Goal: Transaction & Acquisition: Obtain resource

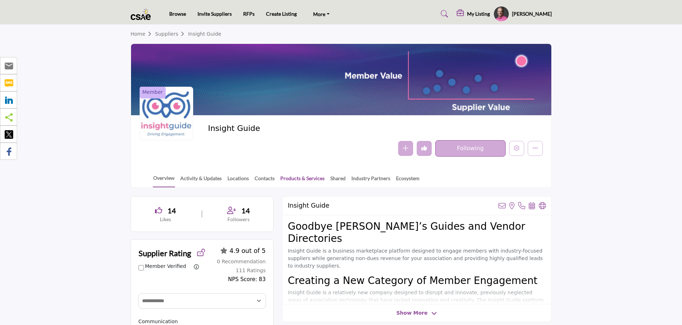
click at [300, 176] on link "Products & Services" at bounding box center [302, 181] width 45 height 13
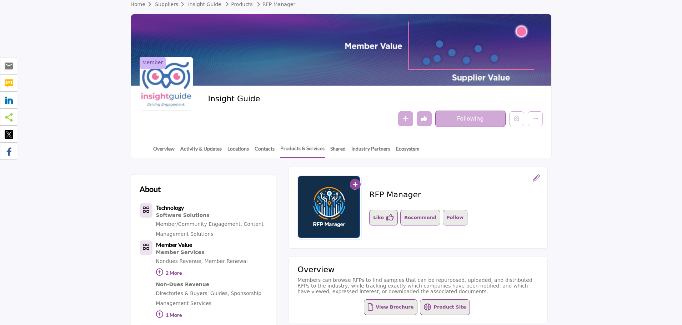
scroll to position [143, 0]
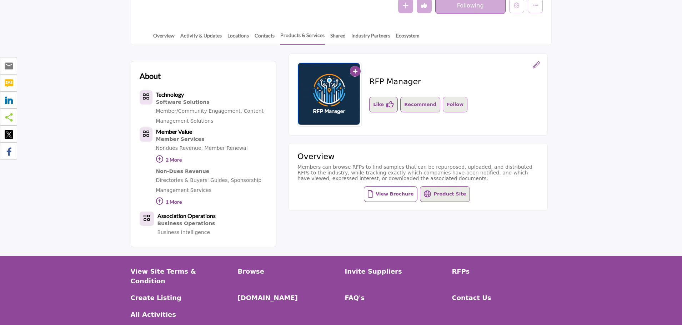
click at [394, 194] on button "View Brochure" at bounding box center [391, 194] width 54 height 16
click at [434, 197] on button "Product Site" at bounding box center [445, 194] width 50 height 16
click at [265, 37] on link "Contacts" at bounding box center [264, 38] width 21 height 13
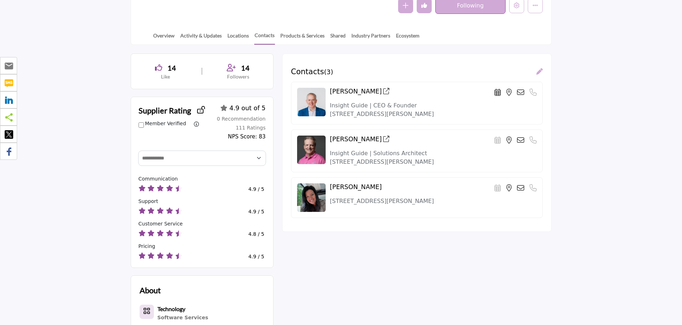
scroll to position [107, 0]
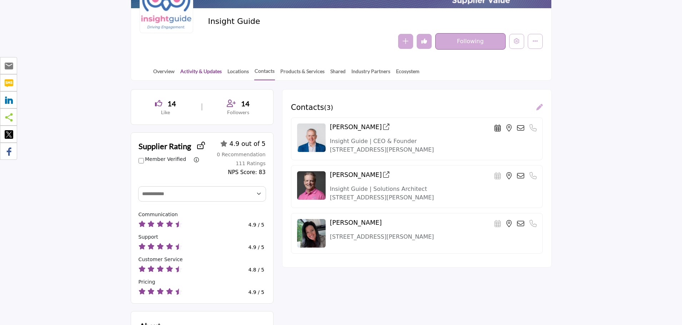
click at [217, 71] on link "Activity & Updates" at bounding box center [201, 74] width 42 height 13
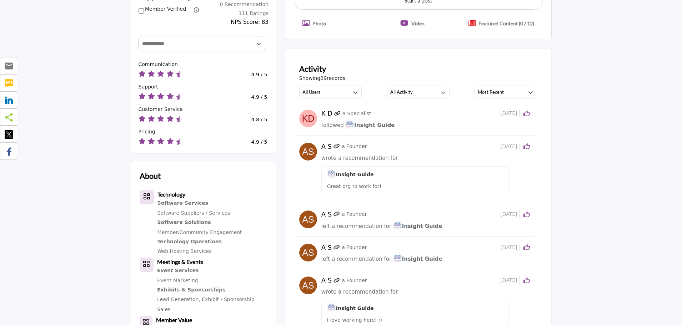
scroll to position [107, 0]
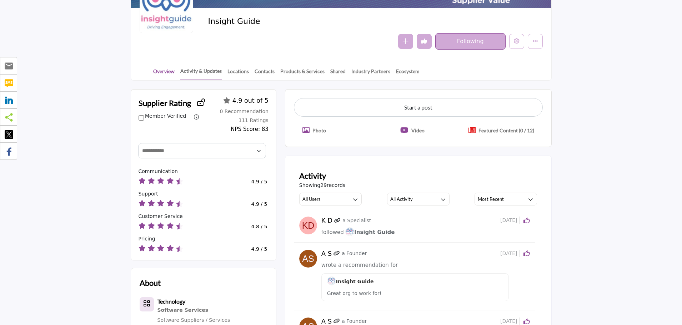
click at [159, 76] on link "Overview" at bounding box center [164, 74] width 22 height 13
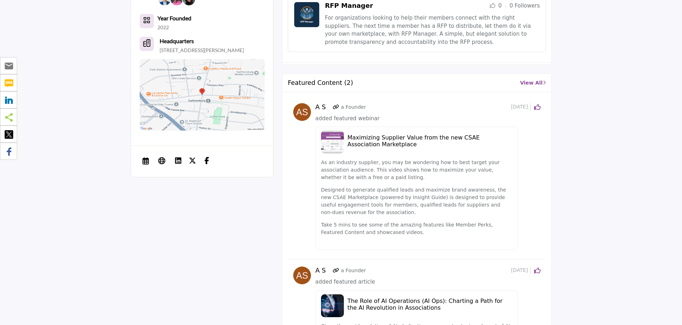
scroll to position [786, 0]
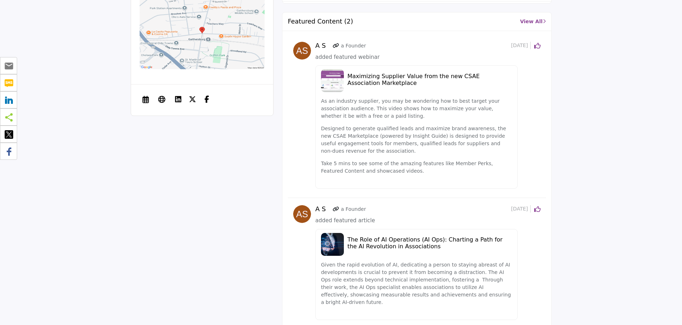
click at [386, 244] on h5 "The Role of AI Operations (AI Ops): Charting a Path for the AI Revolution in As…" at bounding box center [430, 243] width 165 height 14
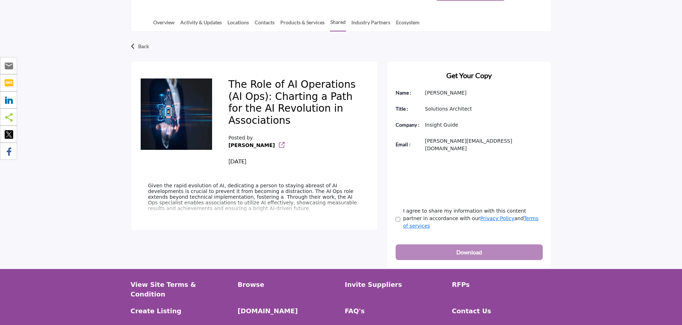
scroll to position [179, 0]
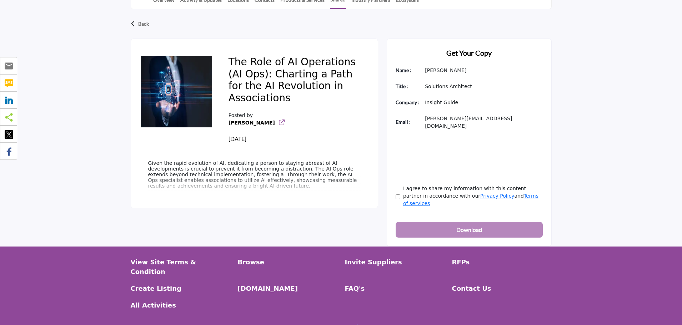
click at [625, 187] on div "Back The Role of AI Operations (AI Ops): Charting a Path for the AI Revolution …" at bounding box center [341, 128] width 682 height 238
click at [624, 192] on div "Back The Role of AI Operations (AI Ops): Charting a Path for the AI Revolution …" at bounding box center [341, 128] width 682 height 238
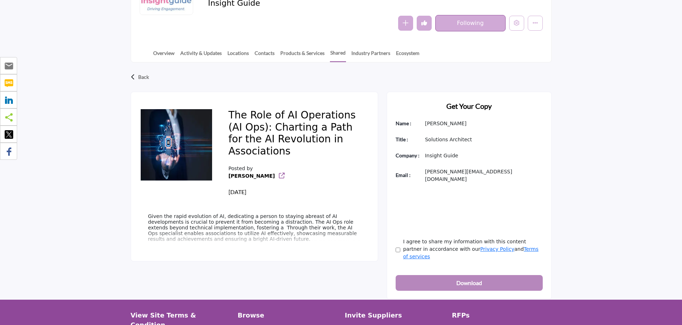
scroll to position [71, 0]
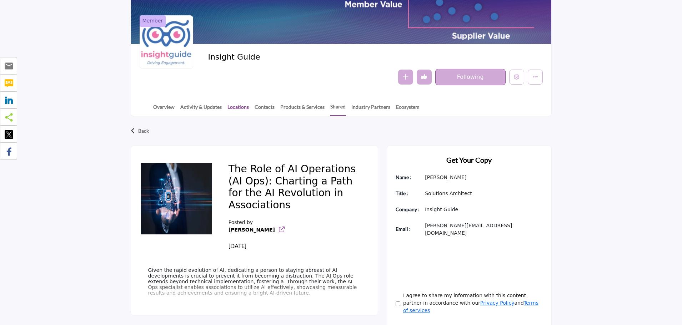
click at [239, 106] on link "Locations" at bounding box center [238, 109] width 22 height 13
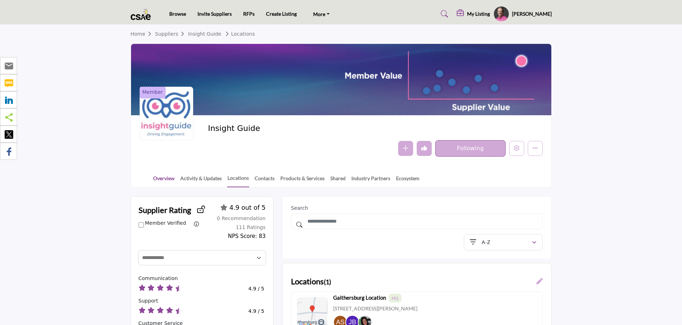
click at [165, 177] on link "Overview" at bounding box center [164, 181] width 22 height 13
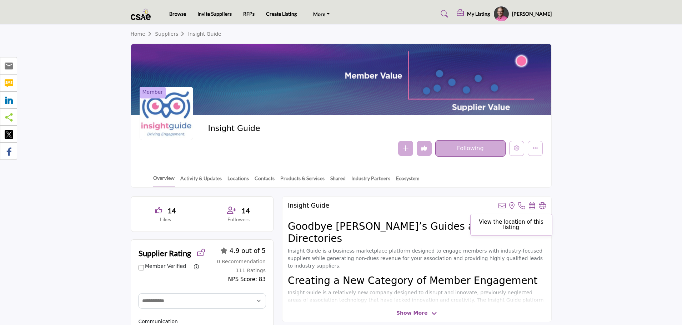
click at [513, 209] on icon at bounding box center [511, 206] width 5 height 7
click at [522, 208] on icon at bounding box center [521, 206] width 7 height 7
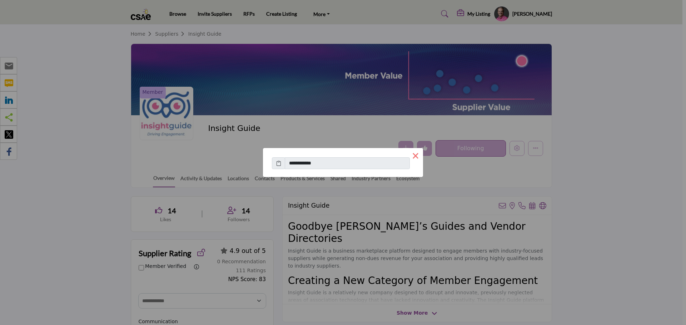
click at [418, 159] on button "×" at bounding box center [415, 155] width 15 height 15
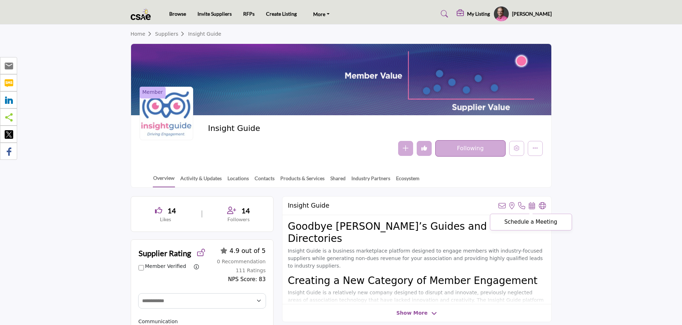
click at [533, 208] on icon at bounding box center [532, 206] width 6 height 7
click at [541, 208] on icon at bounding box center [542, 206] width 7 height 7
click at [454, 155] on button "Following" at bounding box center [470, 148] width 70 height 16
click at [460, 154] on button "Follow" at bounding box center [470, 148] width 70 height 16
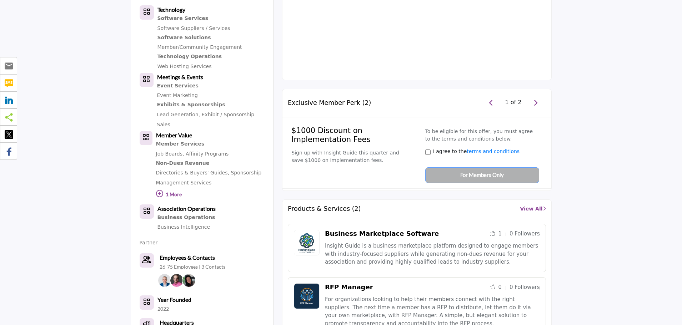
scroll to position [572, 0]
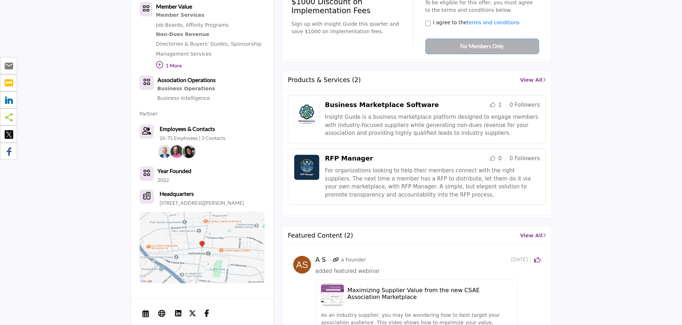
click at [354, 109] on link "Business Marketplace Software" at bounding box center [382, 105] width 114 height 8
click at [358, 108] on link "Business Marketplace Software" at bounding box center [382, 105] width 114 height 8
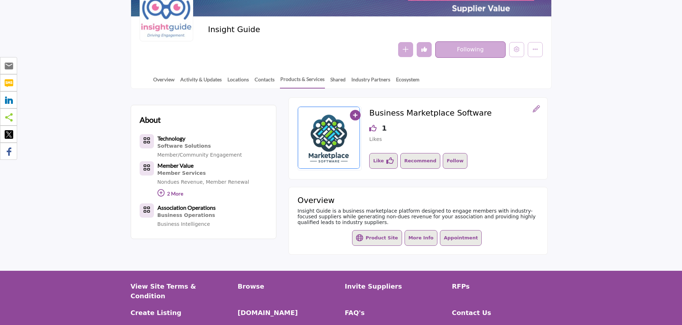
scroll to position [107, 0]
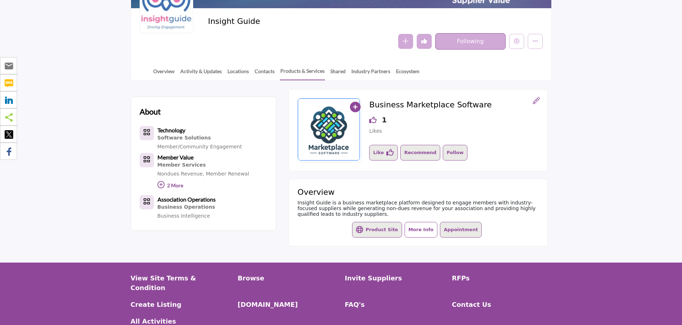
click at [427, 235] on button "More Info" at bounding box center [421, 230] width 33 height 16
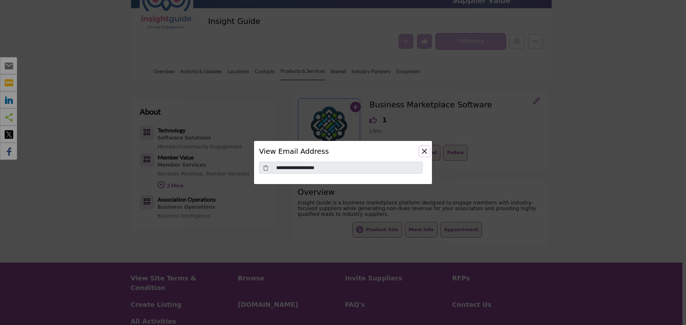
click at [424, 153] on button "Close" at bounding box center [424, 151] width 10 height 10
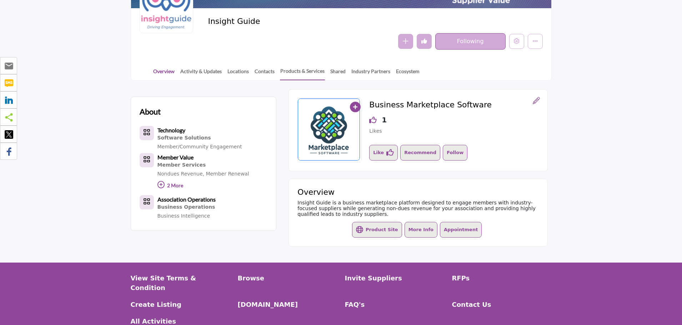
click at [162, 72] on link "Overview" at bounding box center [164, 74] width 22 height 13
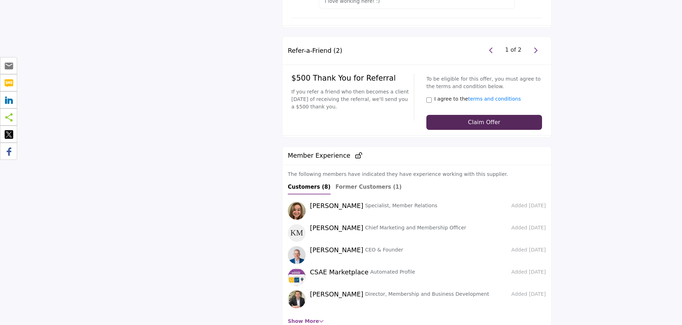
scroll to position [1386, 0]
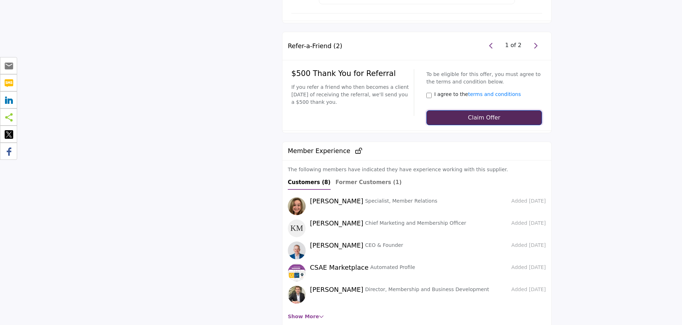
click at [487, 114] on span "Claim Offer" at bounding box center [484, 117] width 33 height 7
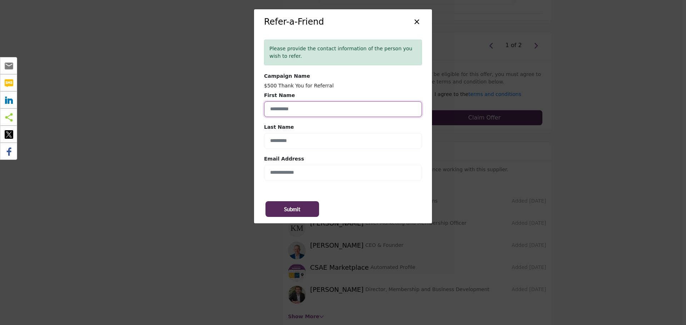
click at [308, 105] on input "ReferralFirstName" at bounding box center [343, 109] width 158 height 16
type input "****"
type input "*****"
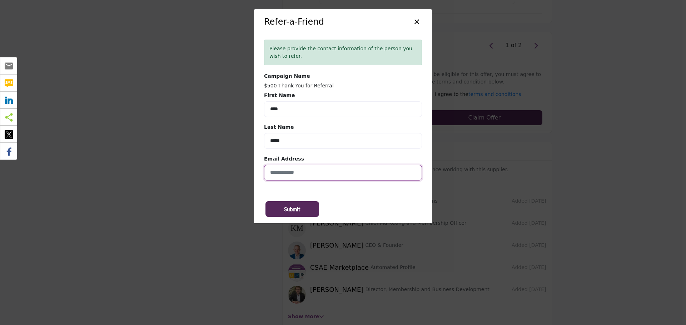
type input "**********"
click at [298, 211] on span "Submit" at bounding box center [292, 209] width 16 height 8
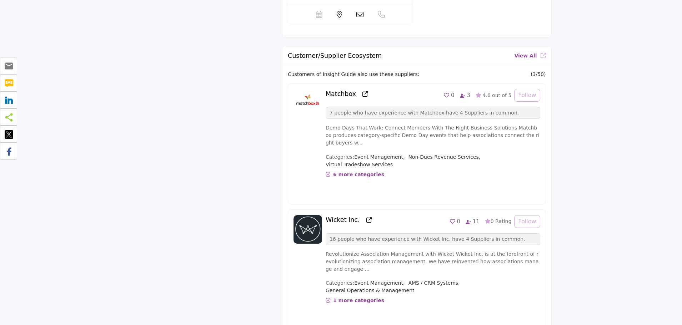
scroll to position [1922, 0]
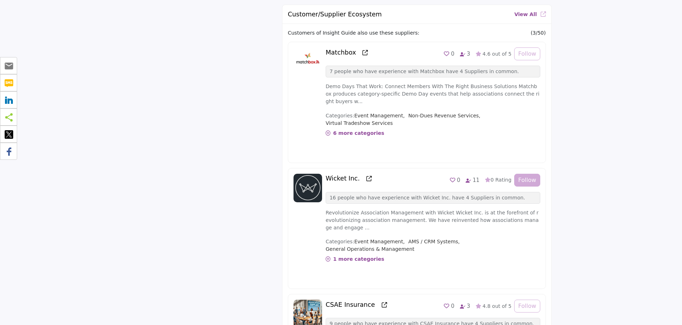
click at [526, 174] on button "Follow" at bounding box center [527, 180] width 26 height 13
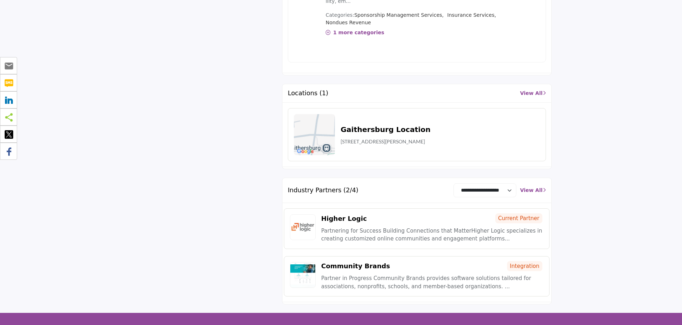
scroll to position [2273, 0]
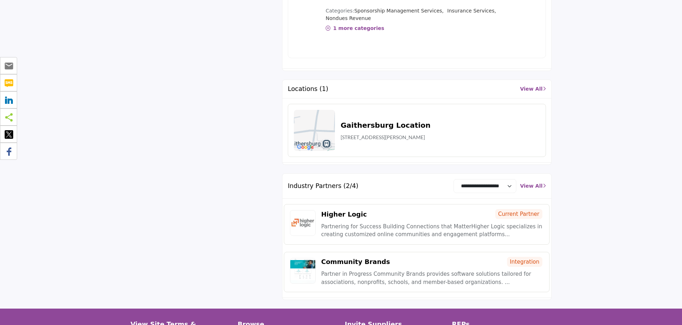
click at [533, 183] on link "View All" at bounding box center [533, 187] width 26 height 8
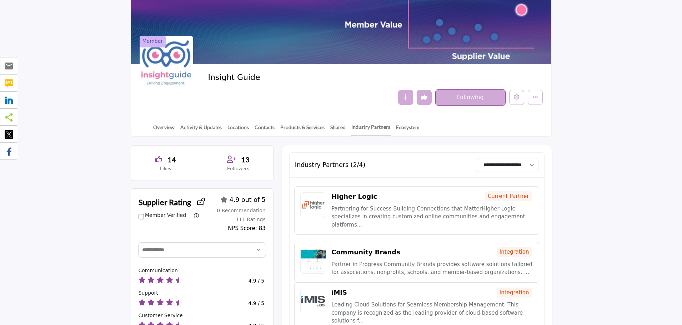
scroll to position [36, 0]
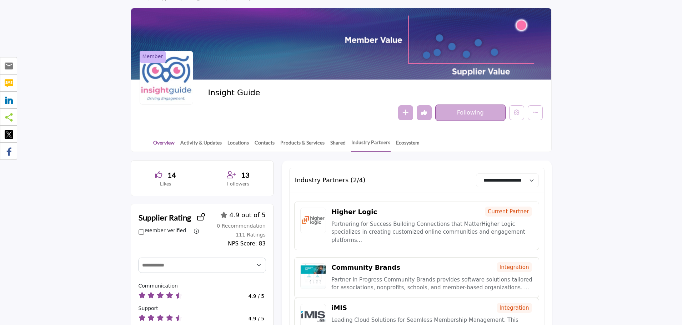
click at [169, 141] on link "Overview" at bounding box center [164, 145] width 22 height 13
